Goal: Information Seeking & Learning: Learn about a topic

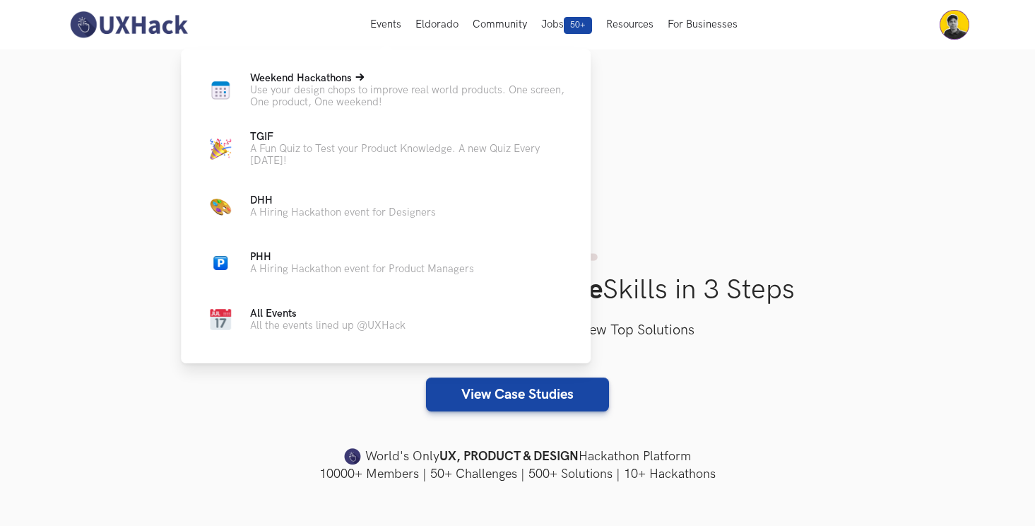
click at [346, 80] on span "Weekend Hackathons Live" at bounding box center [301, 78] width 102 height 12
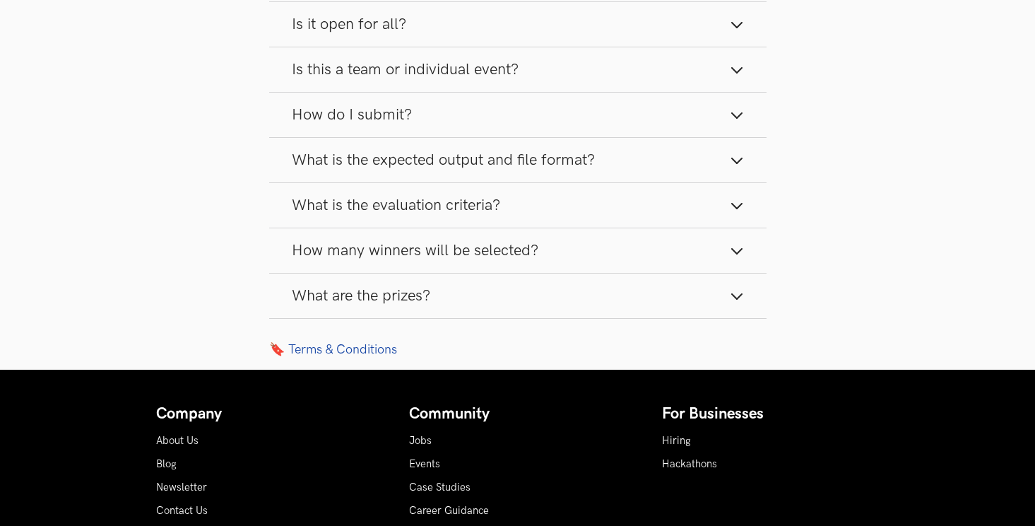
scroll to position [1584, 0]
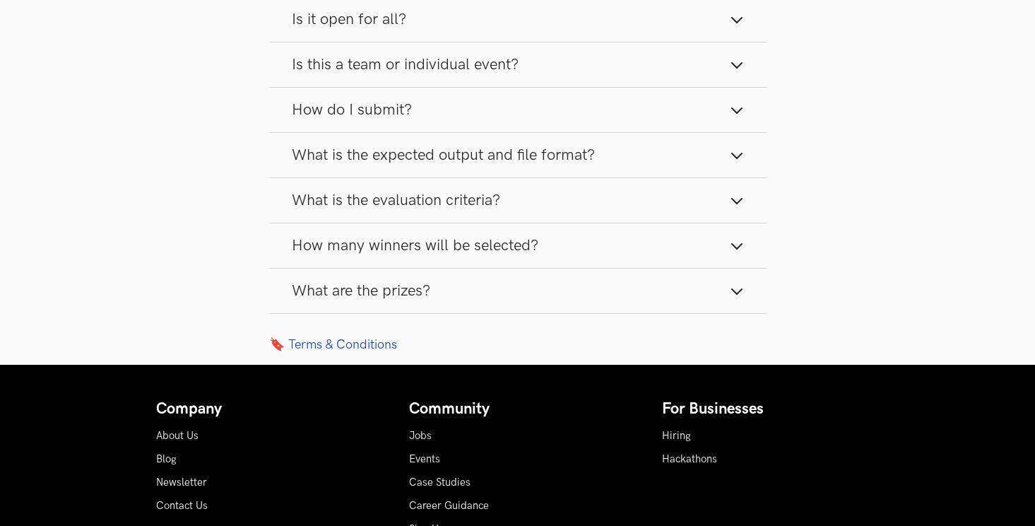
click at [411, 245] on span "How many winners will be selected?" at bounding box center [415, 245] width 247 height 19
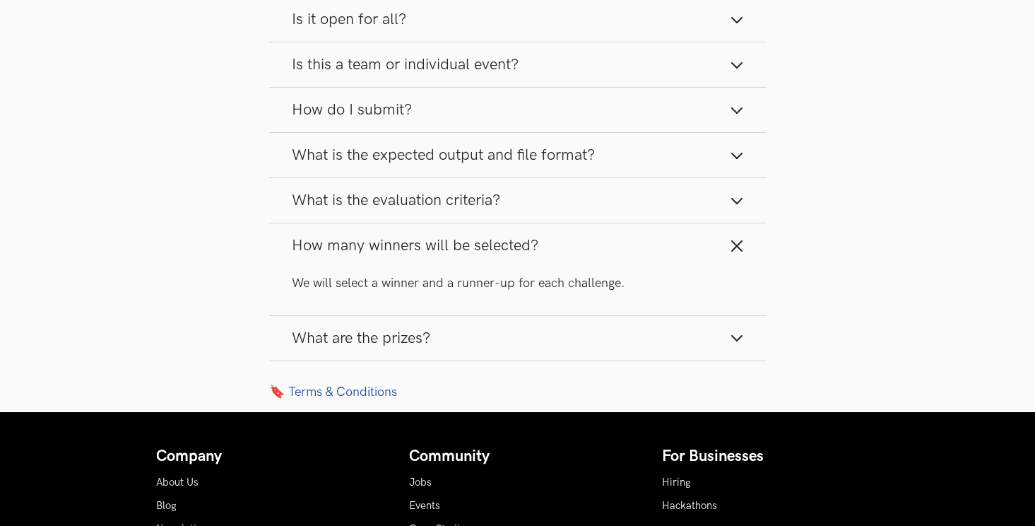
click at [411, 246] on span "How many winners will be selected?" at bounding box center [415, 245] width 247 height 19
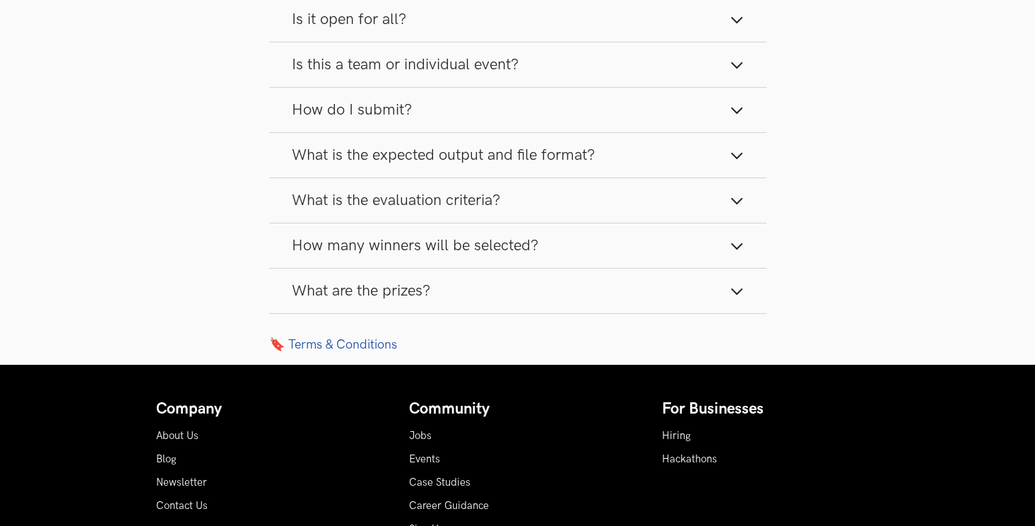
scroll to position [1562, 0]
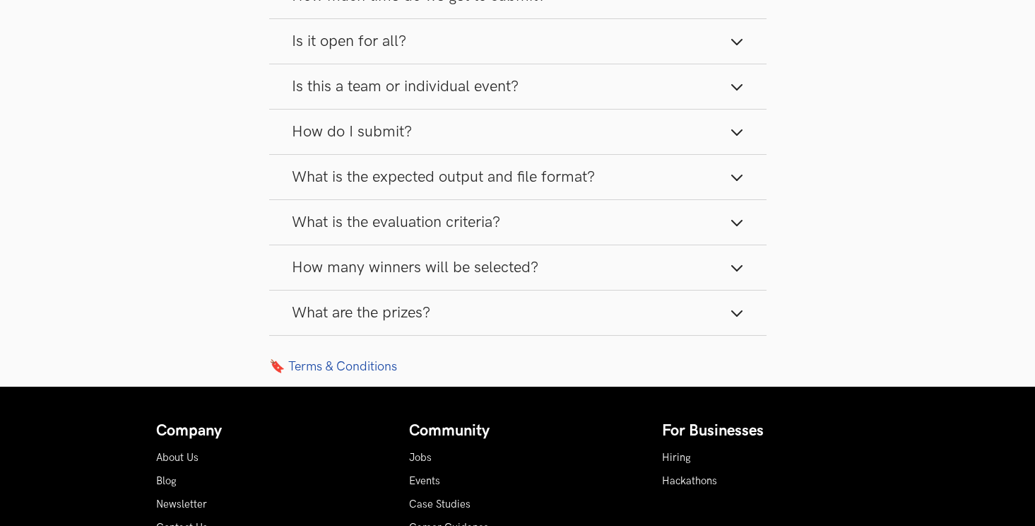
click at [407, 235] on button "What is the evaluation criteria?" at bounding box center [518, 222] width 498 height 45
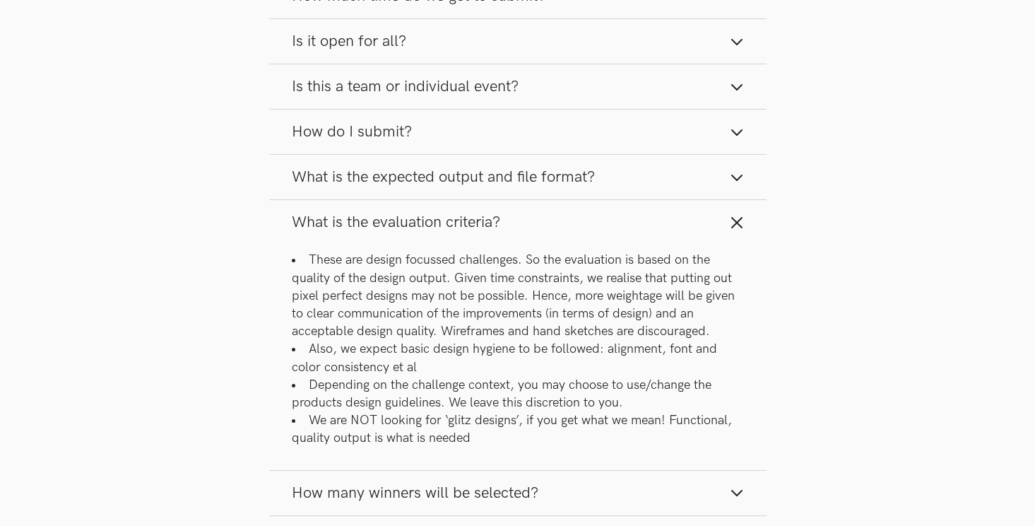
click at [407, 235] on button "What is the evaluation criteria?" at bounding box center [518, 222] width 498 height 45
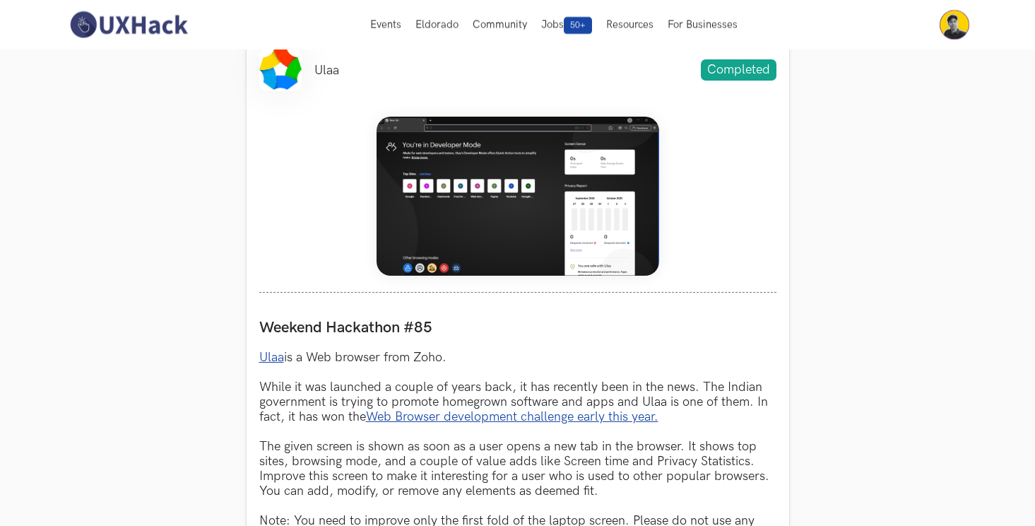
scroll to position [548, 0]
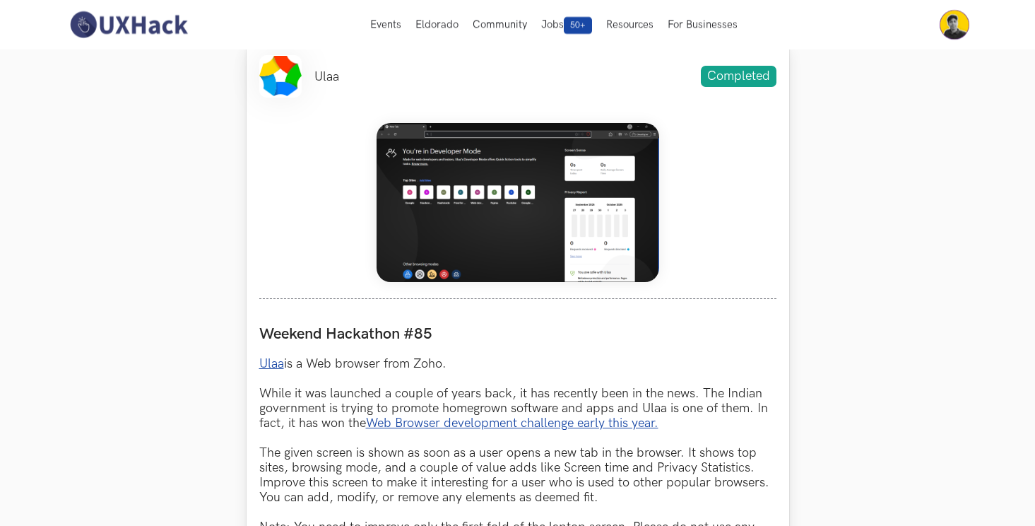
click at [418, 240] on img at bounding box center [518, 202] width 283 height 159
